Goal: Information Seeking & Learning: Learn about a topic

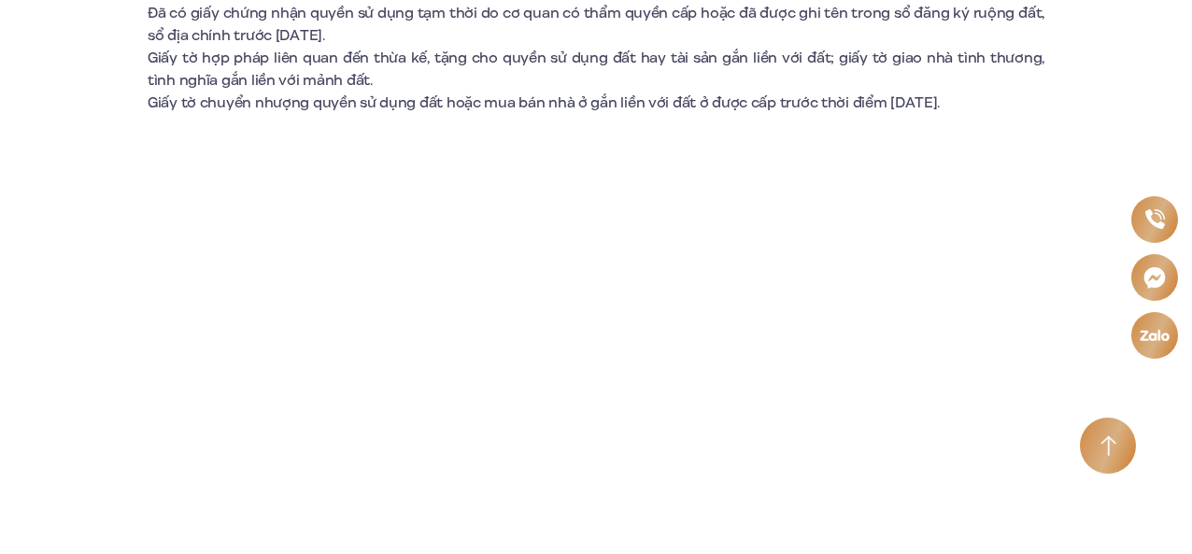
scroll to position [4353, 0]
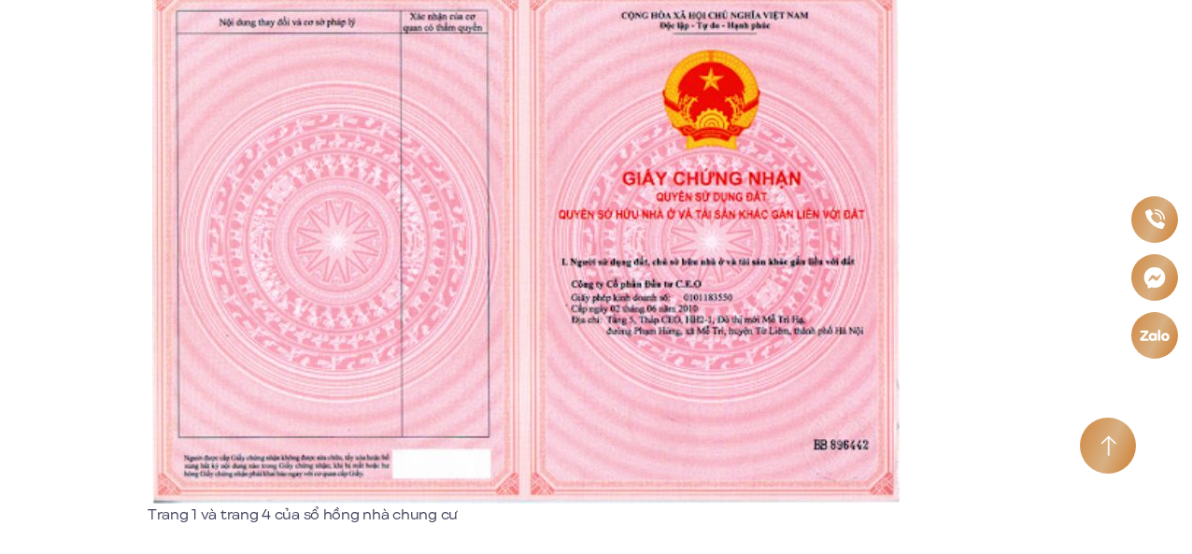
scroll to position [2169, 0]
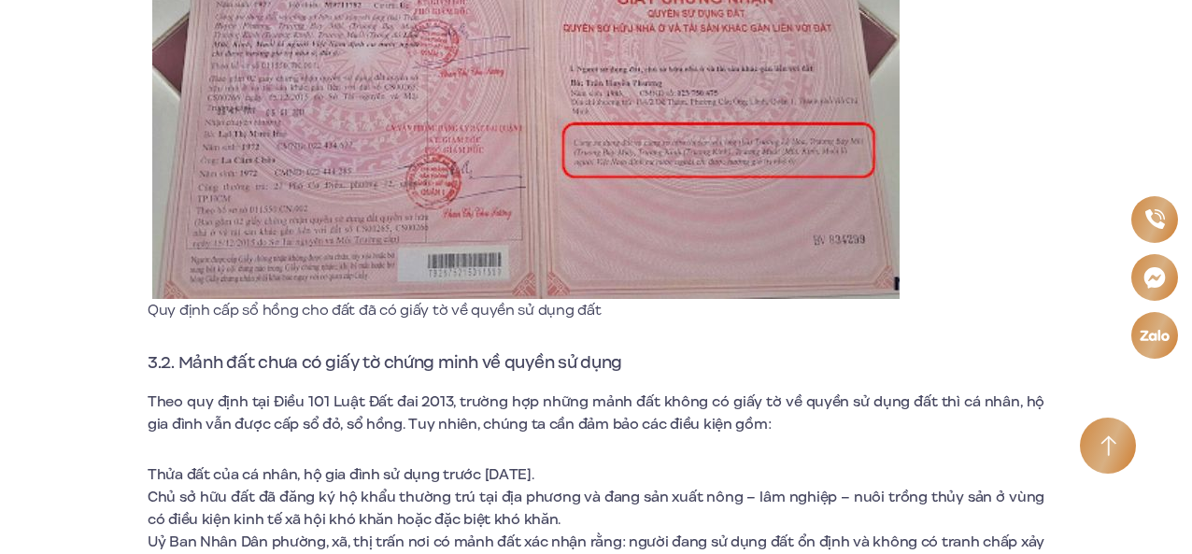
scroll to position [4640, 0]
